Goal: Task Accomplishment & Management: Use online tool/utility

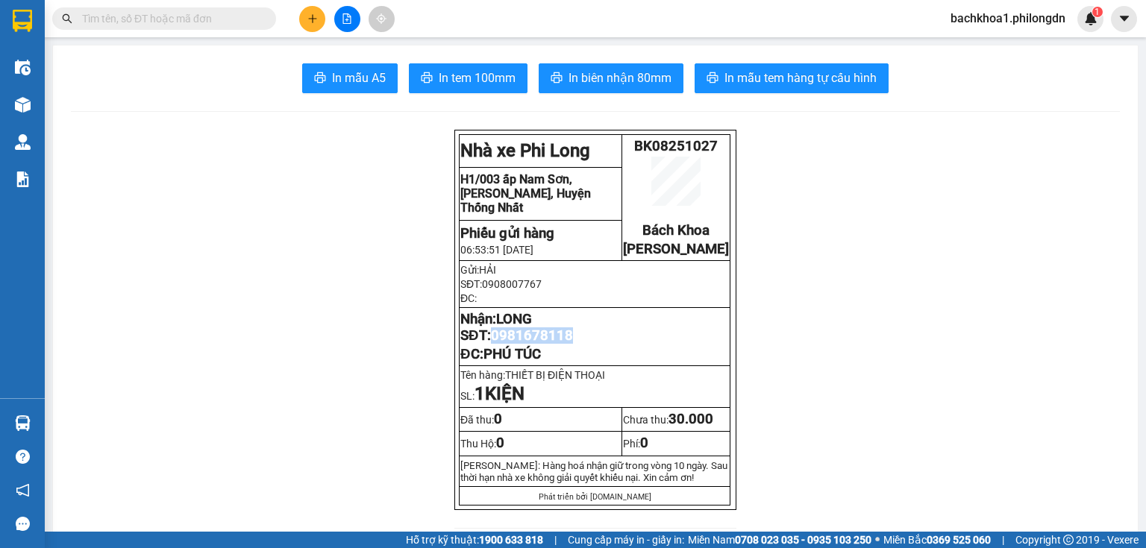
click at [316, 21] on icon "plus" at bounding box center [312, 18] width 10 height 10
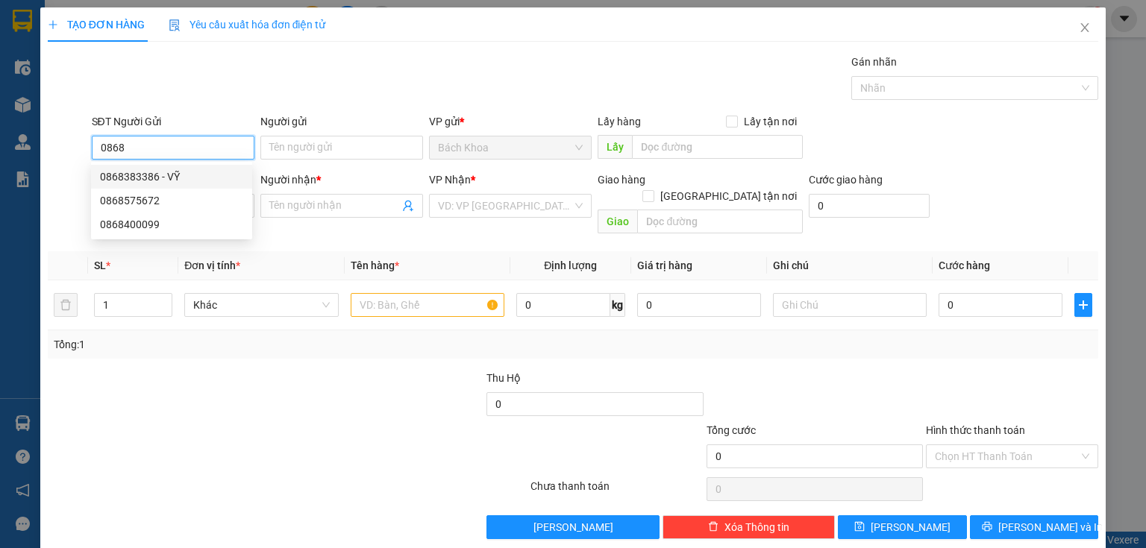
click at [146, 177] on div "0868383386 - VỸ" at bounding box center [171, 177] width 143 height 16
type input "0868383386"
type input "VỸ"
type input "0907028439"
type input "NK [PERSON_NAME]."
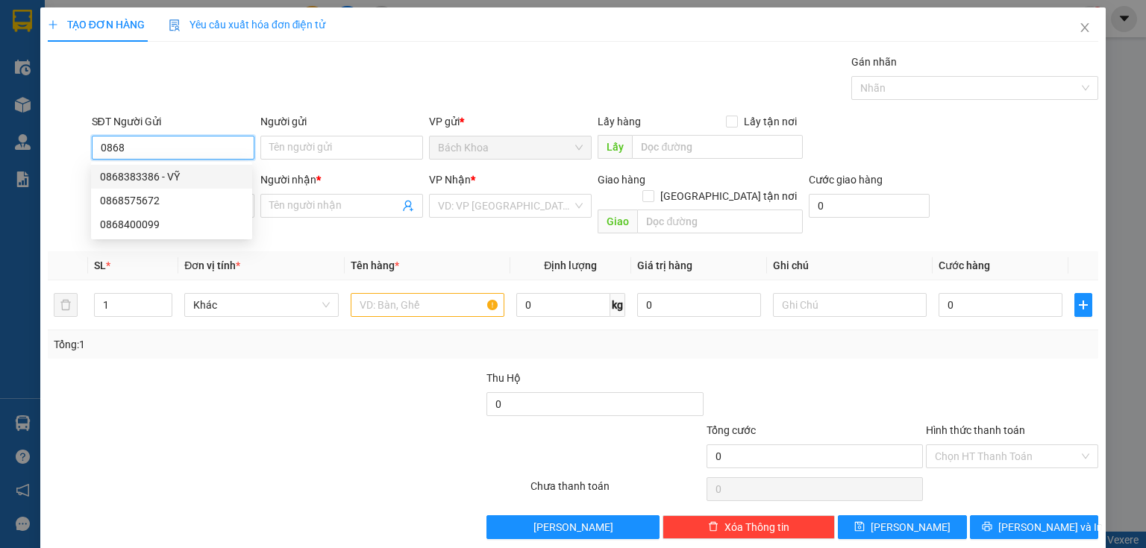
type input "DỐC MƠ"
type input "30.000"
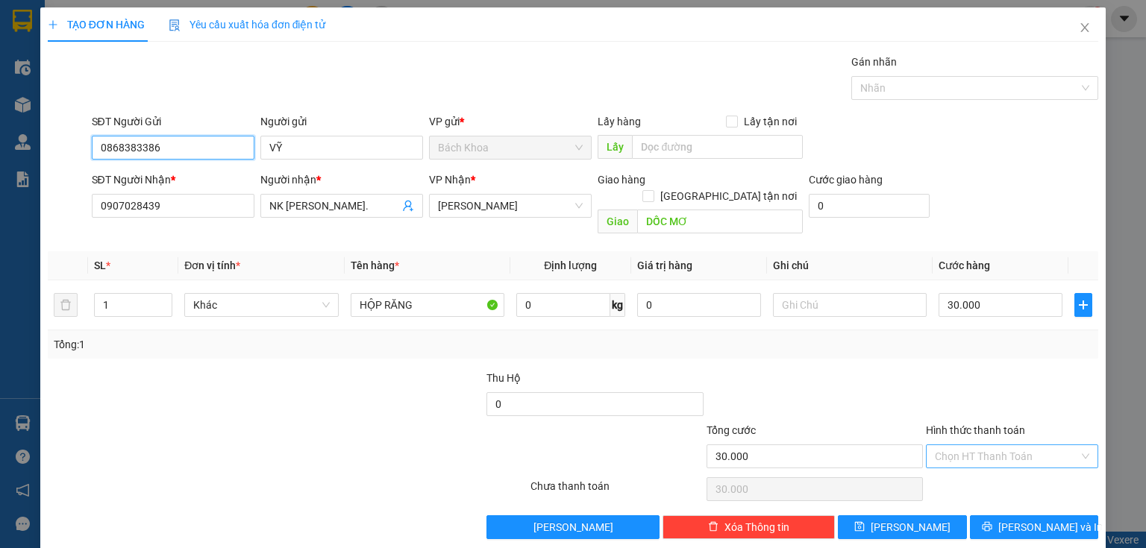
type input "0868383386"
click at [952, 445] on input "Hình thức thanh toán" at bounding box center [1006, 456] width 144 height 22
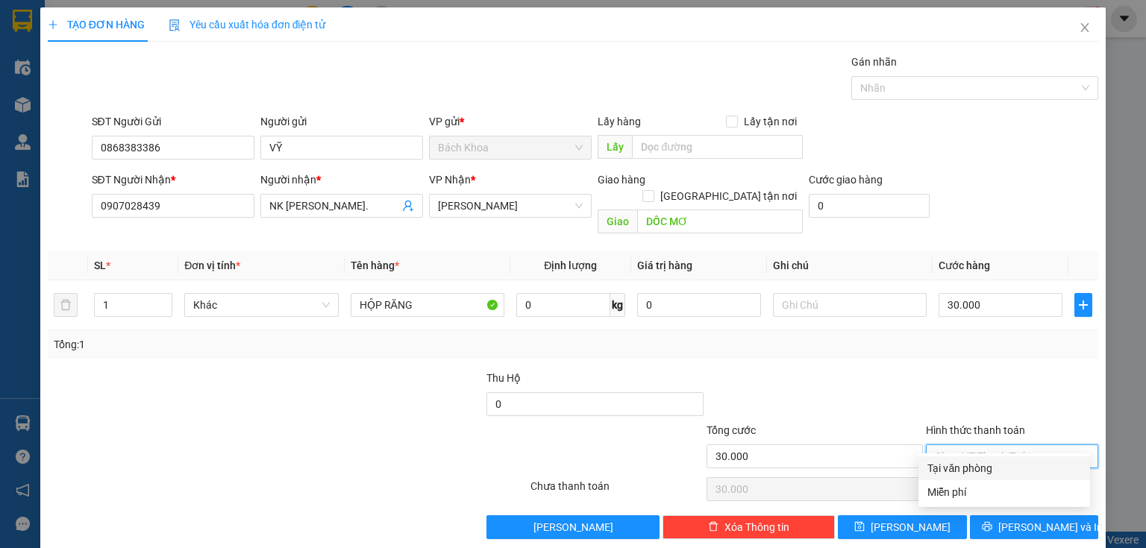
click at [972, 460] on div "Tại văn phòng" at bounding box center [1004, 468] width 154 height 16
type input "0"
click at [1004, 489] on div "Transit Pickup Surcharge Ids Transit Deliver Surcharge Ids Transit Deliver Surc…" at bounding box center [573, 297] width 1050 height 486
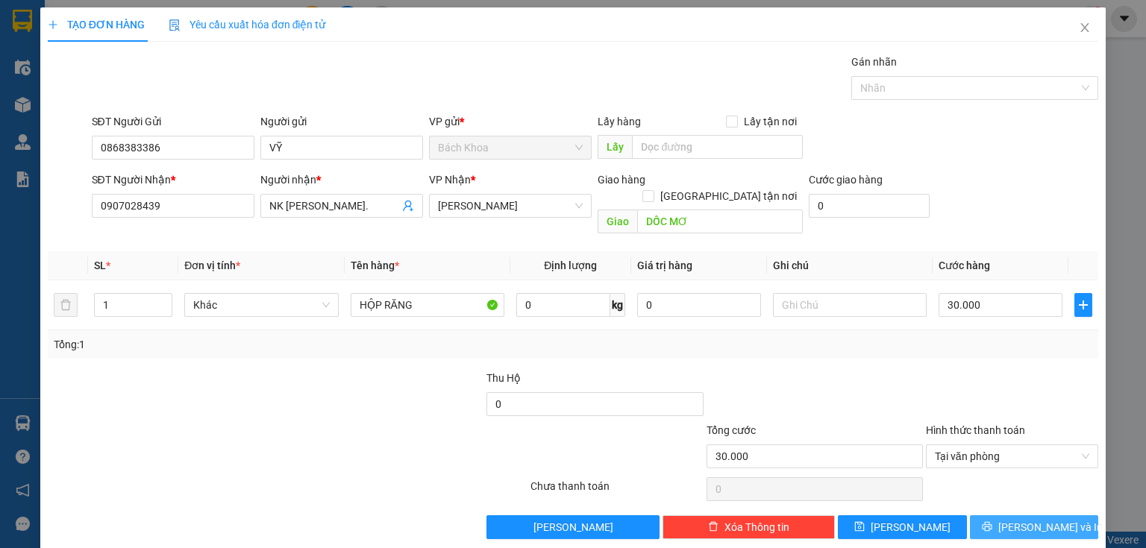
click at [1014, 519] on span "[PERSON_NAME] và In" at bounding box center [1050, 527] width 104 height 16
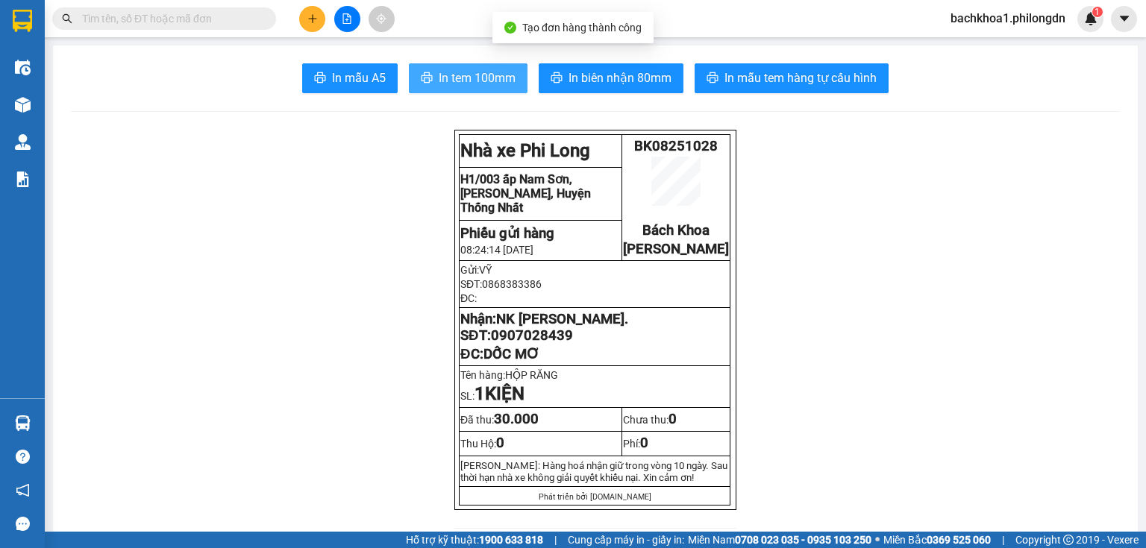
click at [467, 72] on span "In tem 100mm" at bounding box center [477, 78] width 77 height 19
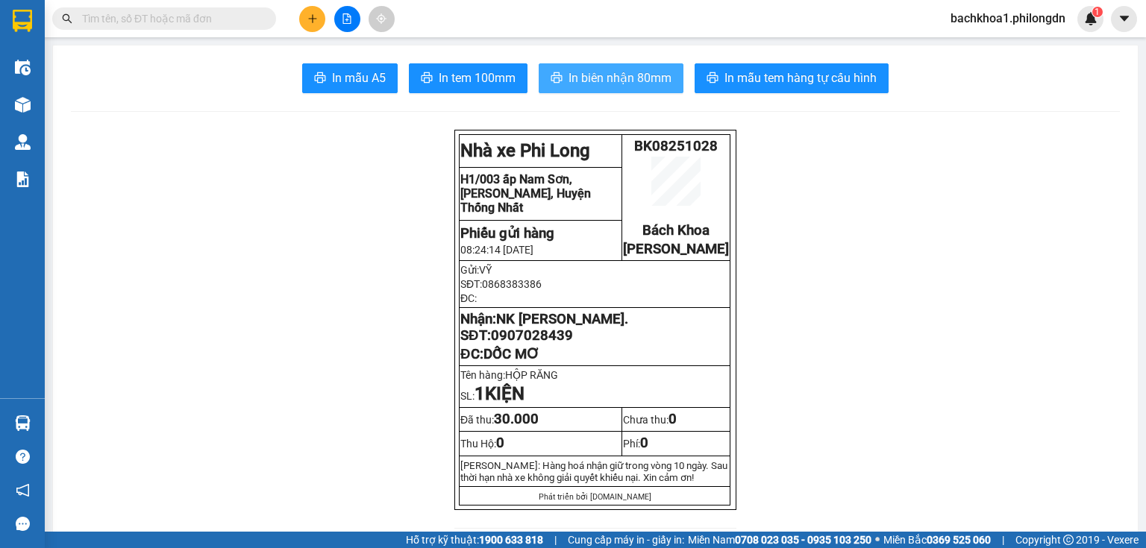
click at [591, 68] on button "In biên nhận 80mm" at bounding box center [610, 78] width 145 height 30
click at [518, 344] on span "0907028439" at bounding box center [532, 335] width 82 height 16
copy span "0907028439"
